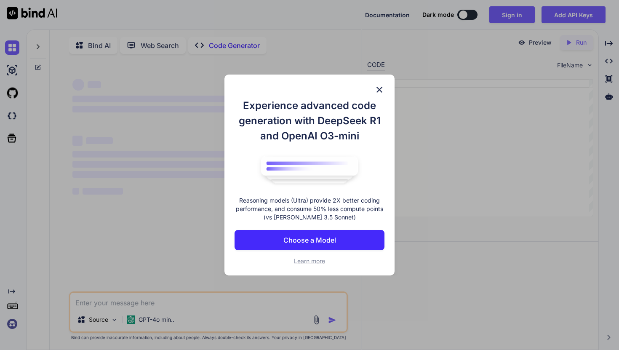
click at [378, 86] on img at bounding box center [379, 90] width 10 height 10
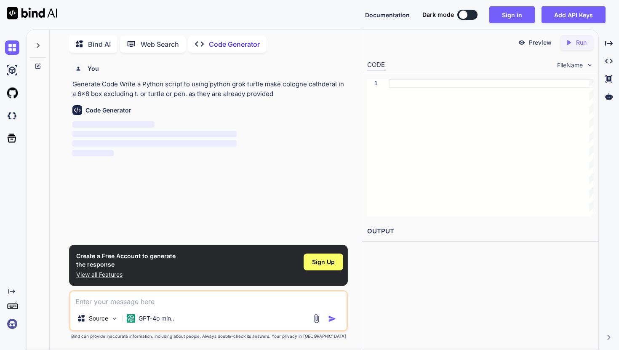
click at [113, 115] on div "Code Generator" at bounding box center [209, 110] width 274 height 10
type textarea "x"
click at [80, 109] on img at bounding box center [77, 110] width 10 height 10
click at [192, 303] on textarea at bounding box center [208, 298] width 276 height 15
click at [262, 264] on div "Create a Free Account to generate the response View all Features Sign Up" at bounding box center [208, 265] width 279 height 41
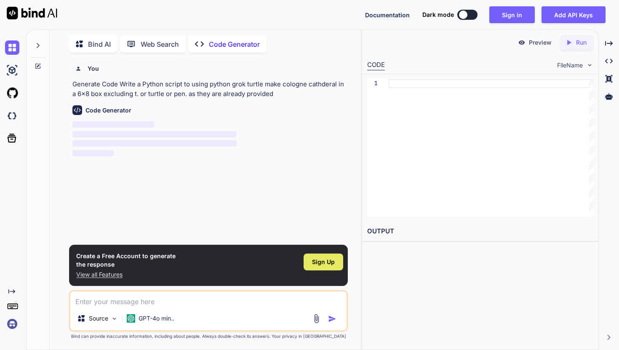
click at [317, 266] on div "Sign Up" at bounding box center [324, 261] width 40 height 17
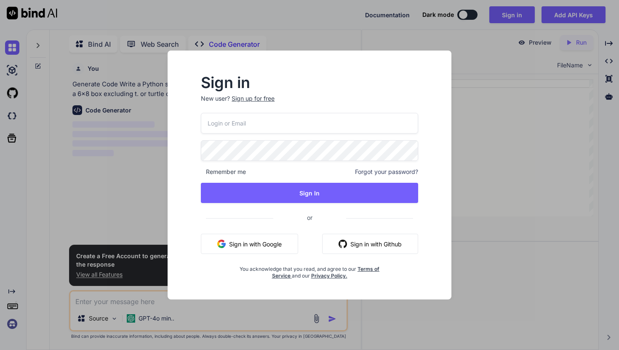
click at [259, 118] on input "email" at bounding box center [309, 123] width 217 height 21
type input "[EMAIL_ADDRESS][DOMAIN_NAME]"
click at [307, 232] on div "[EMAIL_ADDRESS][DOMAIN_NAME] Remember me Forgot your password? Sign In or Sign …" at bounding box center [309, 196] width 217 height 166
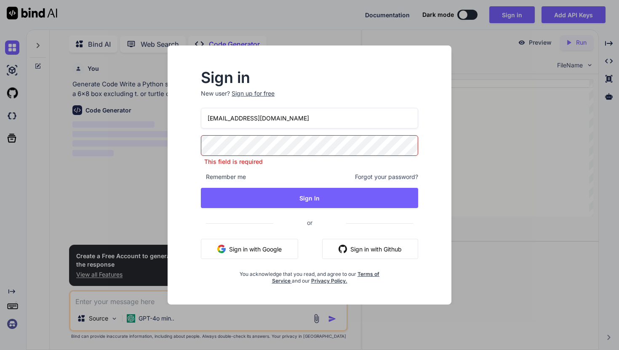
click at [160, 211] on div "Sign in New user? Sign up for free [EMAIL_ADDRESS][DOMAIN_NAME] This field is r…" at bounding box center [310, 174] width 310 height 259
